Goal: Transaction & Acquisition: Purchase product/service

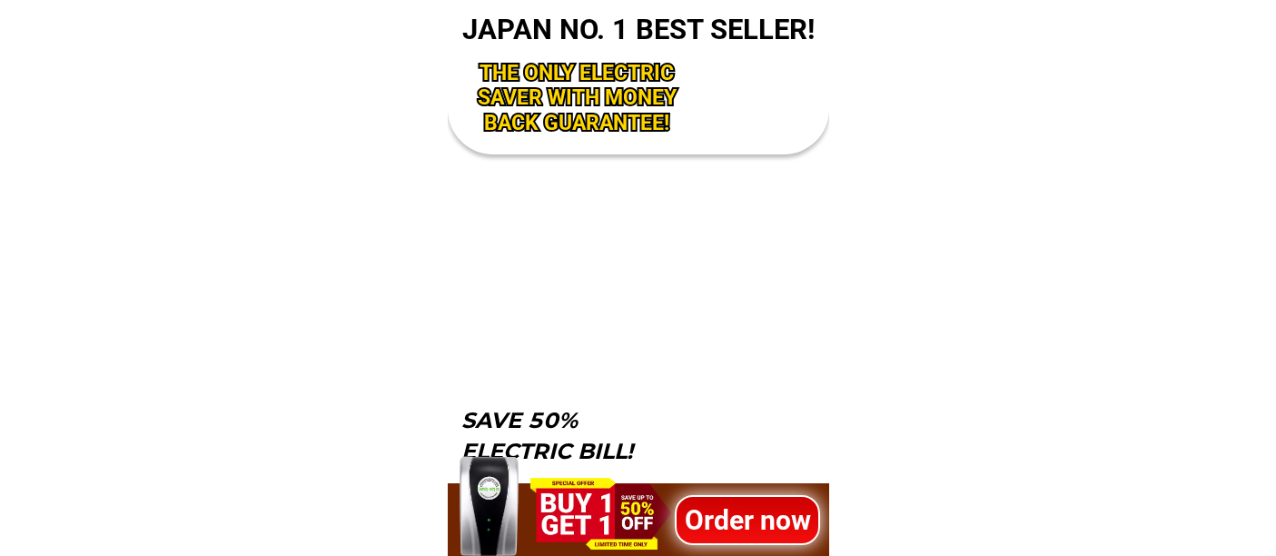
scroll to position [6092, 0]
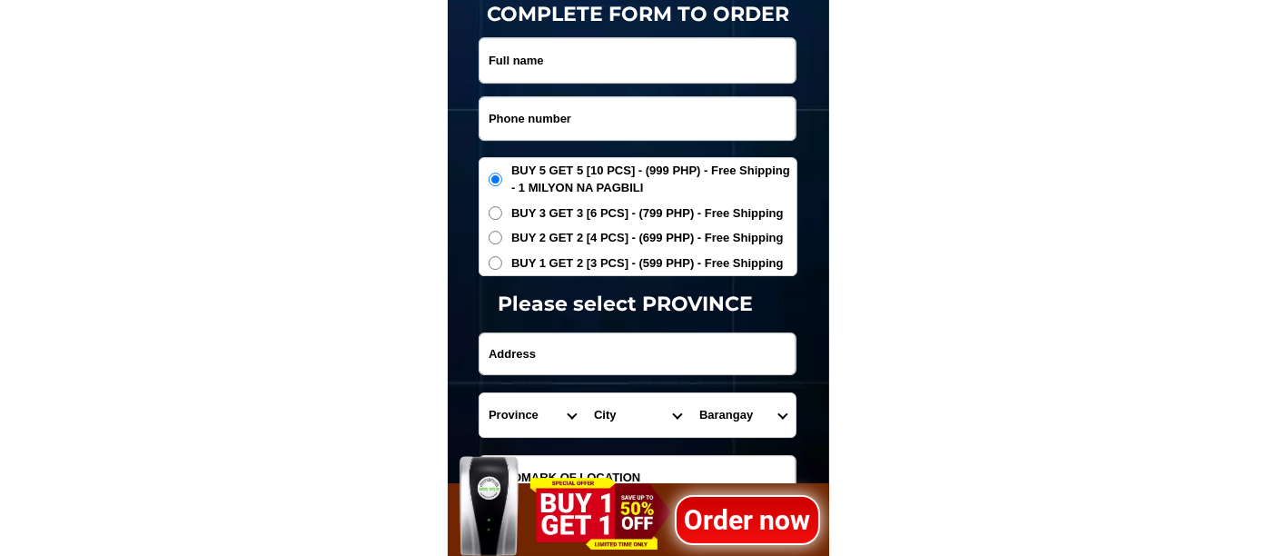
click at [563, 127] on input "Input phone_number" at bounding box center [638, 118] width 316 height 43
paste input "09362828631"
type input "09362828631"
click at [582, 61] on input "Input full_name" at bounding box center [638, 60] width 316 height 45
paste input "[PERSON_NAME]"
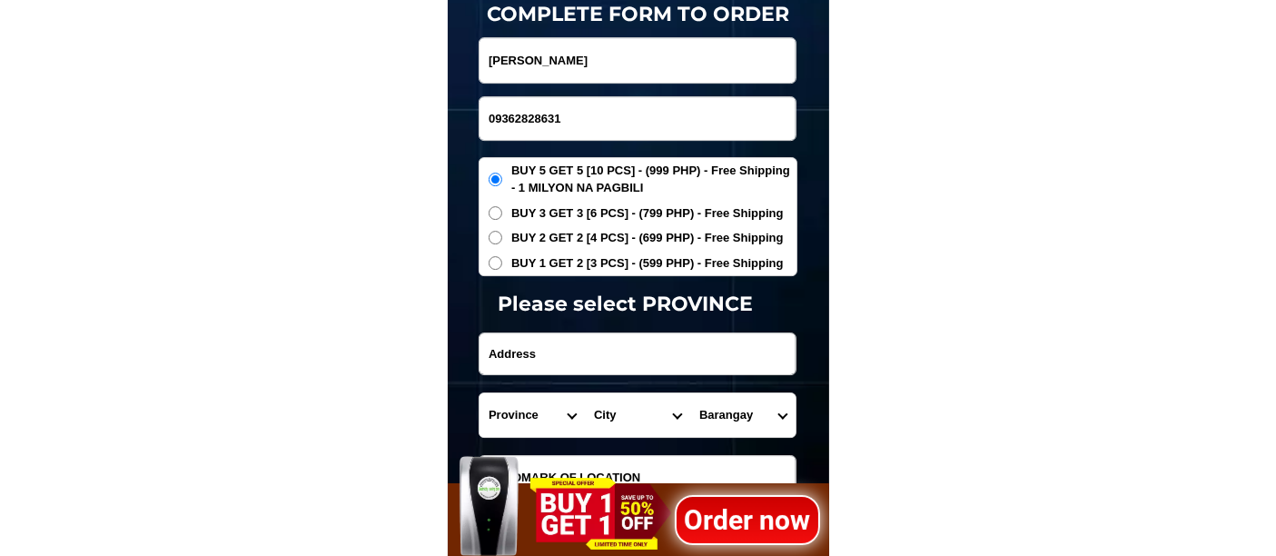
type input "[PERSON_NAME]"
click at [557, 261] on span "BUY 1 GET 2 [3 PCS] - (599 PHP) - Free Shipping" at bounding box center [647, 263] width 273 height 18
click at [502, 261] on input "BUY 1 GET 2 [3 PCS] - (599 PHP) - Free Shipping" at bounding box center [496, 263] width 14 height 14
radio input "true"
click at [589, 351] on input "Input address" at bounding box center [638, 353] width 316 height 41
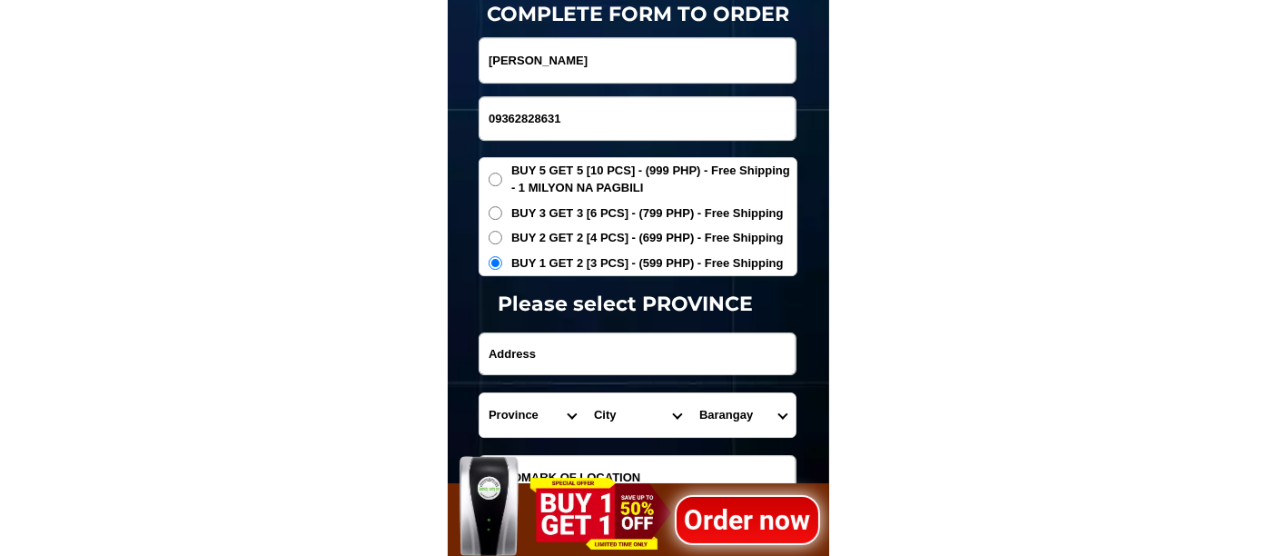
paste input "14 Symphony Street Sta [PERSON_NAME] 2 Las Pinas Citu 1740"
type input "14 Symphony Street Sta [PERSON_NAME] 2 Las Pinas Citu 1740"
click at [513, 417] on select "Province [GEOGRAPHIC_DATA] [GEOGRAPHIC_DATA] [GEOGRAPHIC_DATA] [GEOGRAPHIC_DATA…" at bounding box center [532, 415] width 105 height 44
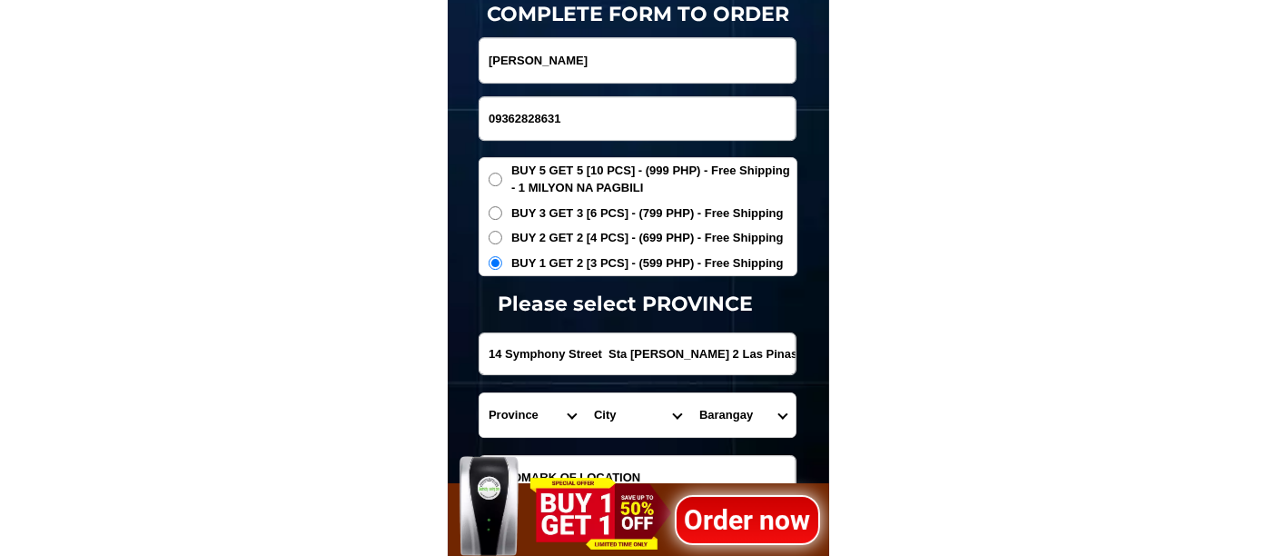
click at [533, 405] on select "Province [GEOGRAPHIC_DATA] [GEOGRAPHIC_DATA] [GEOGRAPHIC_DATA] [GEOGRAPHIC_DATA…" at bounding box center [532, 415] width 105 height 44
select select "63_219"
click at [480, 393] on select "Province [GEOGRAPHIC_DATA] [GEOGRAPHIC_DATA] [GEOGRAPHIC_DATA] [GEOGRAPHIC_DATA…" at bounding box center [532, 415] width 105 height 44
click at [608, 420] on select "City [GEOGRAPHIC_DATA] [GEOGRAPHIC_DATA] [GEOGRAPHIC_DATA] [GEOGRAPHIC_DATA]-ci…" at bounding box center [637, 415] width 105 height 44
select select "63_2199576"
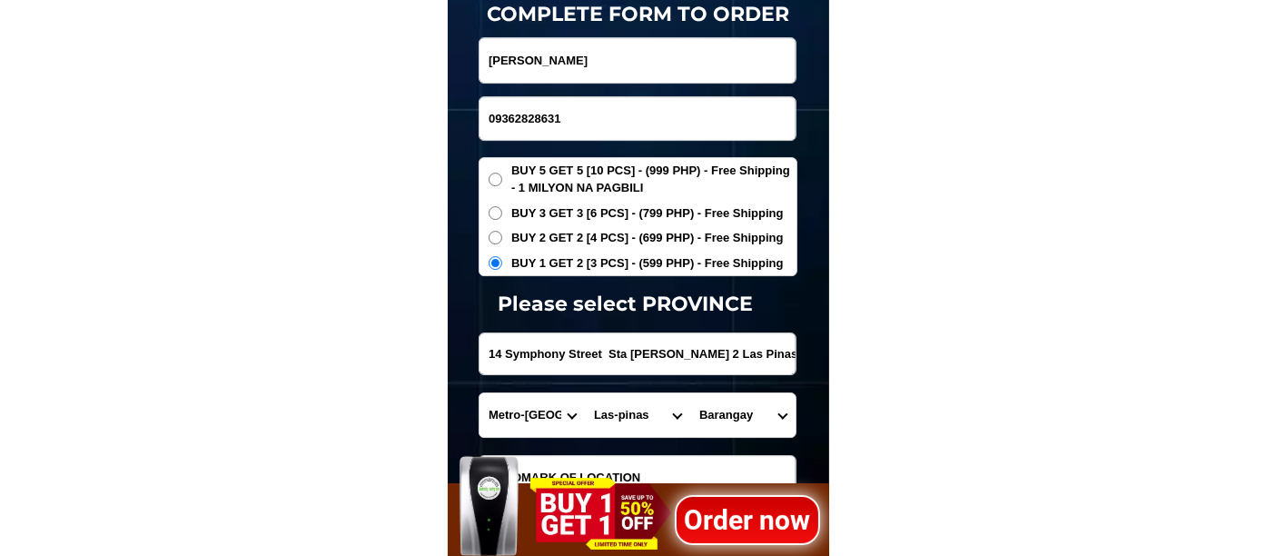
click at [585, 393] on select "City [GEOGRAPHIC_DATA] [GEOGRAPHIC_DATA] [GEOGRAPHIC_DATA] [GEOGRAPHIC_DATA]-ci…" at bounding box center [637, 415] width 105 height 44
click at [728, 415] on select "Barangay [PERSON_NAME] dos [PERSON_NAME] uno B. f. international village [PERSO…" at bounding box center [742, 415] width 105 height 44
select select "63_21995765367"
click at [690, 393] on select "Barangay [PERSON_NAME] dos [PERSON_NAME] uno B. f. international village [PERSO…" at bounding box center [742, 415] width 105 height 44
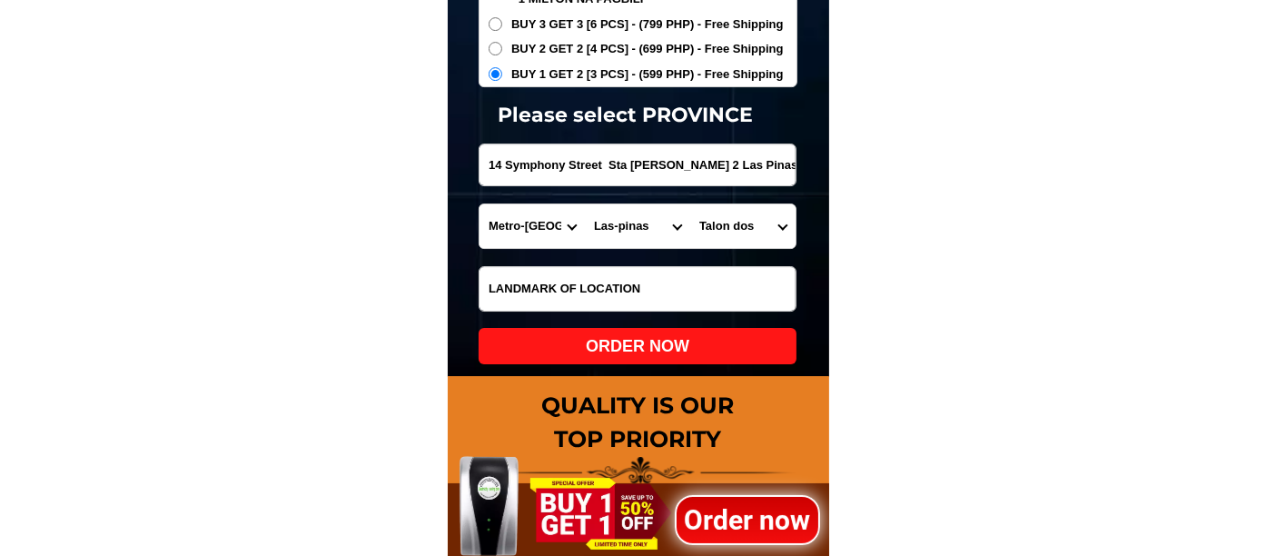
scroll to position [6294, 0]
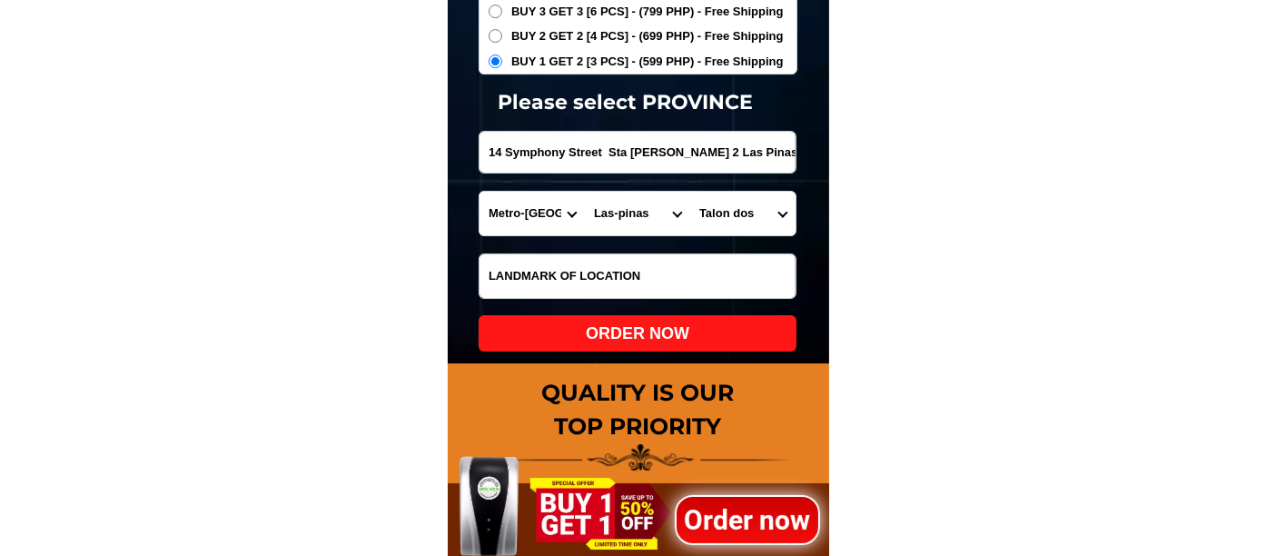
click at [706, 331] on div "ORDER NOW" at bounding box center [638, 334] width 318 height 25
type input "[PERSON_NAME]"
radio input "true"
